Goal: Task Accomplishment & Management: Manage account settings

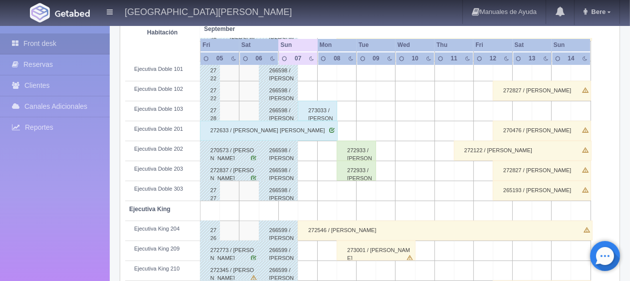
scroll to position [349, 0]
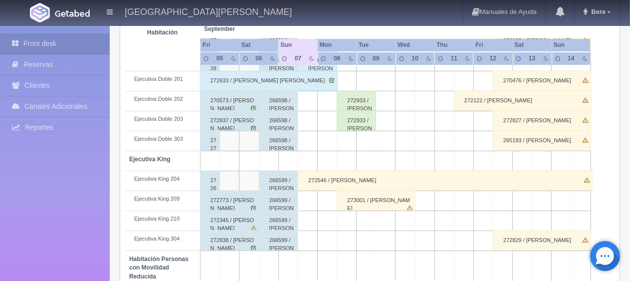
click at [326, 181] on div "272546 / [PERSON_NAME]" at bounding box center [445, 181] width 295 height 20
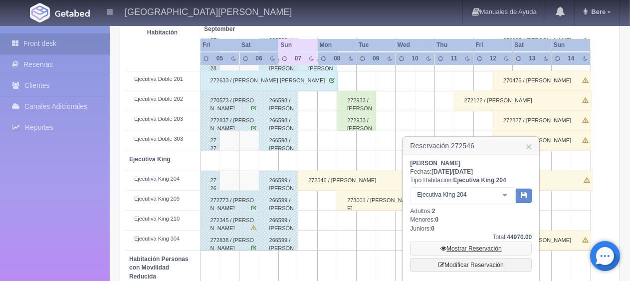
click at [445, 245] on icon at bounding box center [443, 248] width 6 height 6
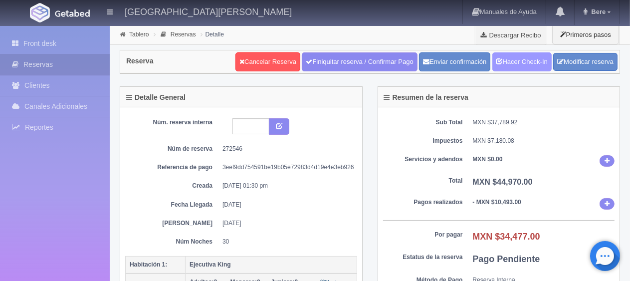
click at [497, 57] on icon at bounding box center [499, 60] width 6 height 6
